Goal: Information Seeking & Learning: Learn about a topic

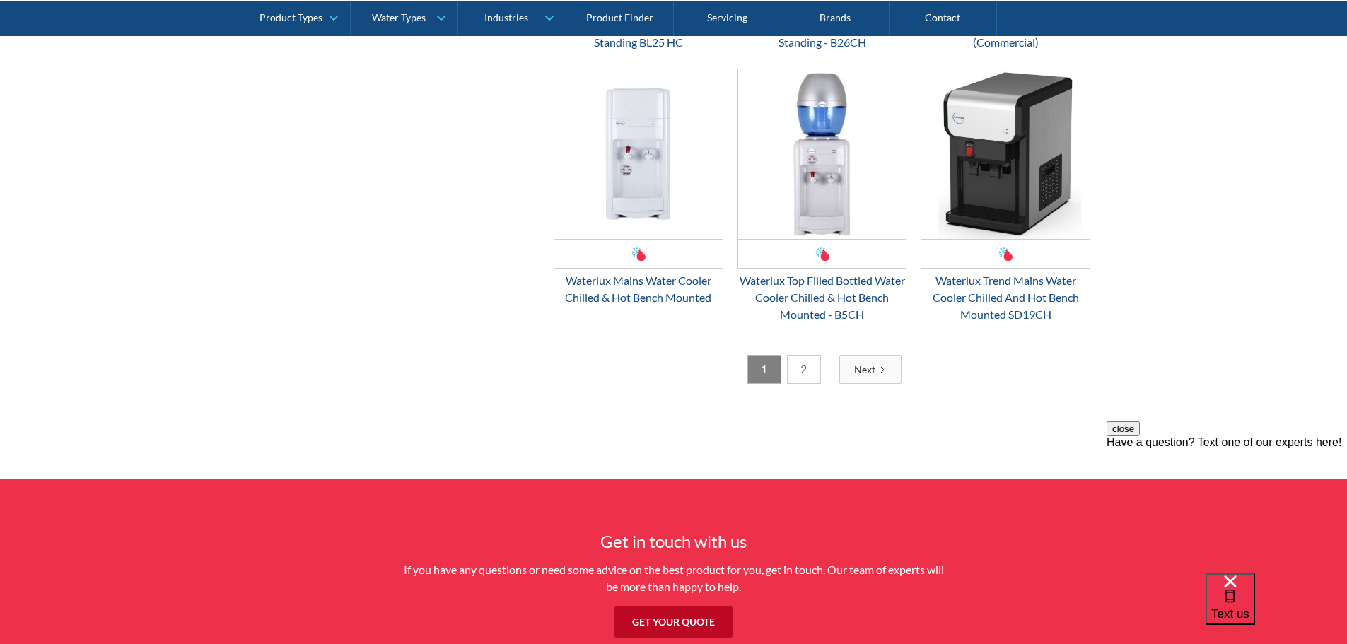
scroll to position [2404, 0]
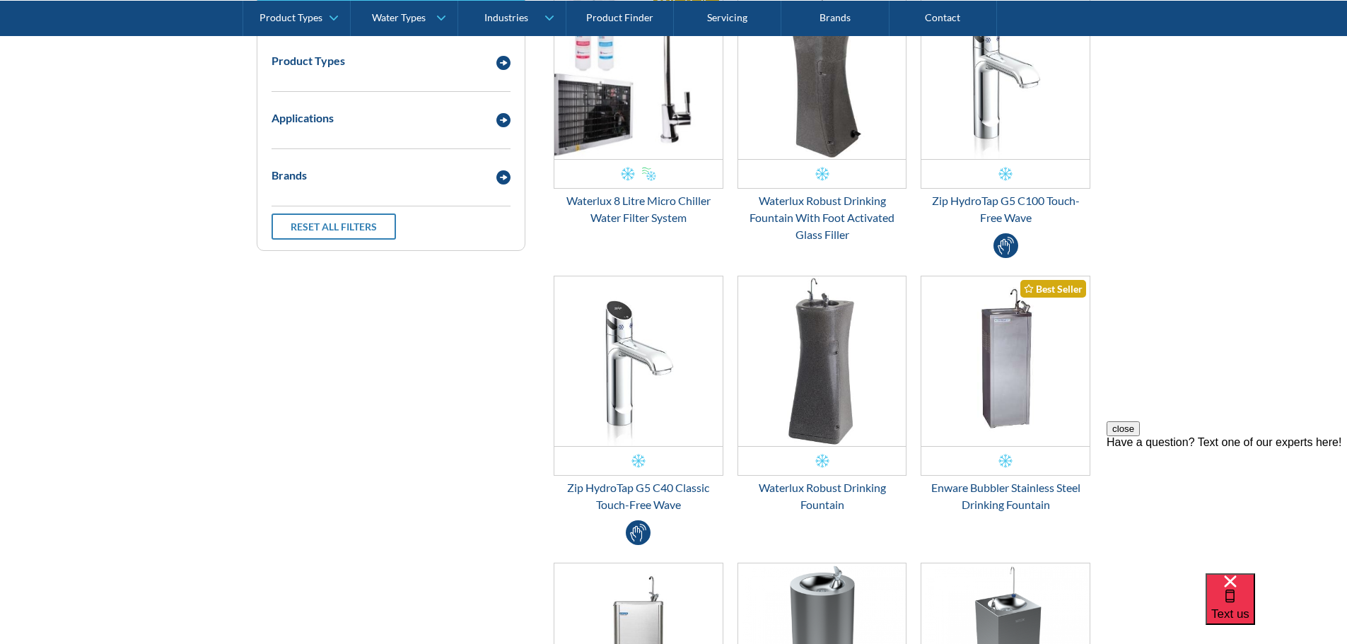
scroll to position [71, 0]
